Goal: Task Accomplishment & Management: Manage account settings

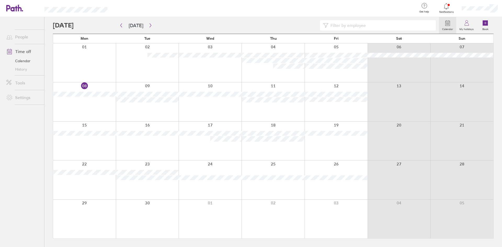
click at [205, 141] on div at bounding box center [210, 141] width 63 height 39
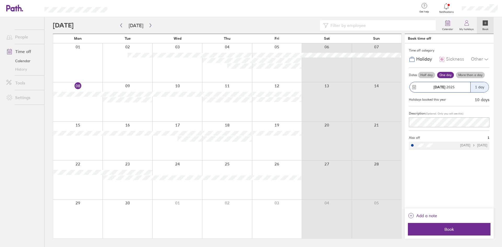
click at [430, 77] on label "Half day" at bounding box center [426, 75] width 17 height 6
click at [0, 0] on input "Half day" at bounding box center [0, 0] width 0 height 0
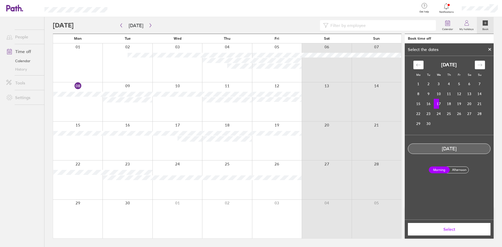
click at [442, 228] on span "Select" at bounding box center [449, 229] width 75 height 5
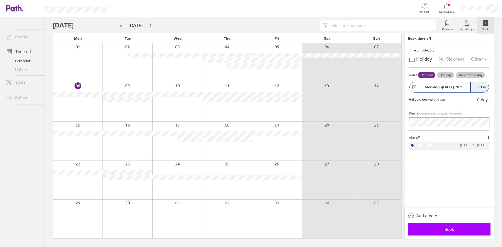
click at [441, 228] on span "Book" at bounding box center [449, 229] width 75 height 5
